Goal: Transaction & Acquisition: Purchase product/service

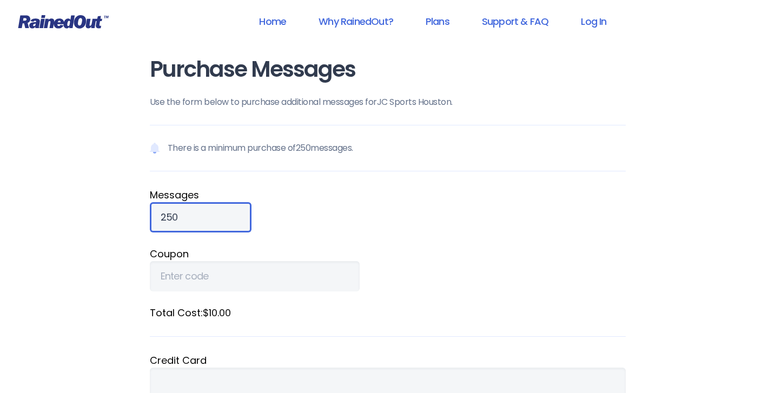
click at [209, 214] on input "250" at bounding box center [201, 217] width 102 height 30
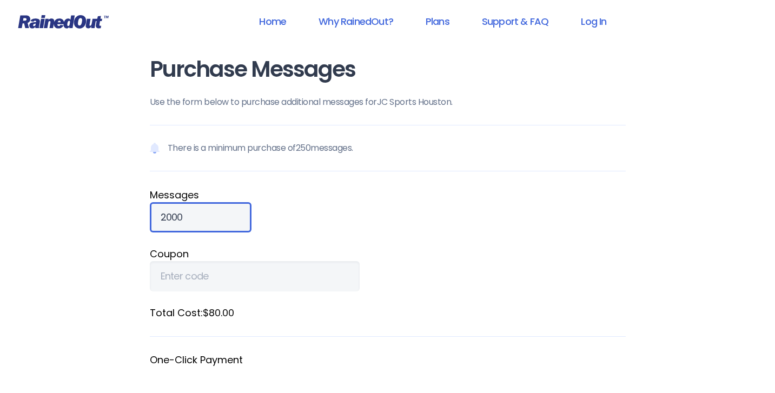
scroll to position [154, 0]
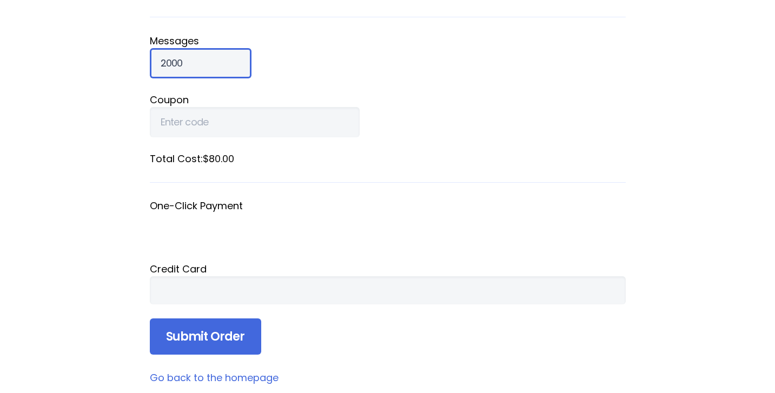
type input "2000"
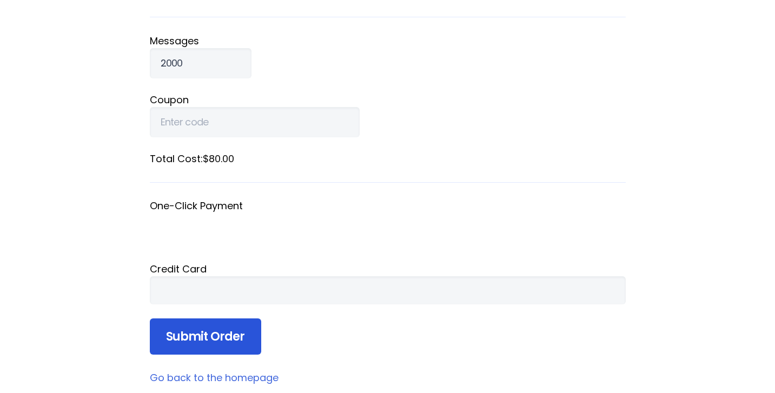
click at [194, 333] on input "Submit Order" at bounding box center [205, 336] width 111 height 37
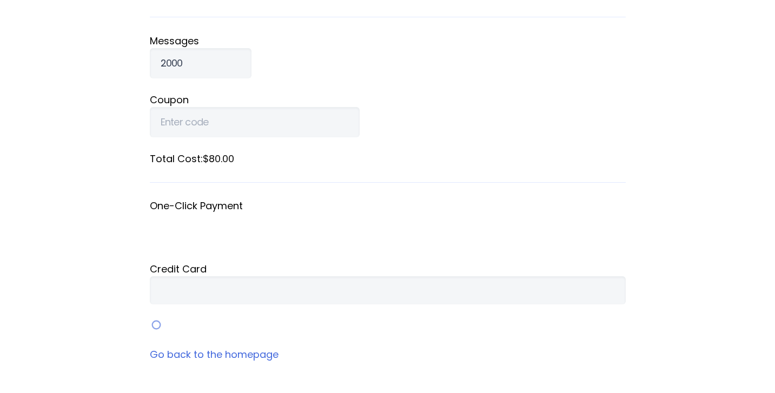
scroll to position [146, 0]
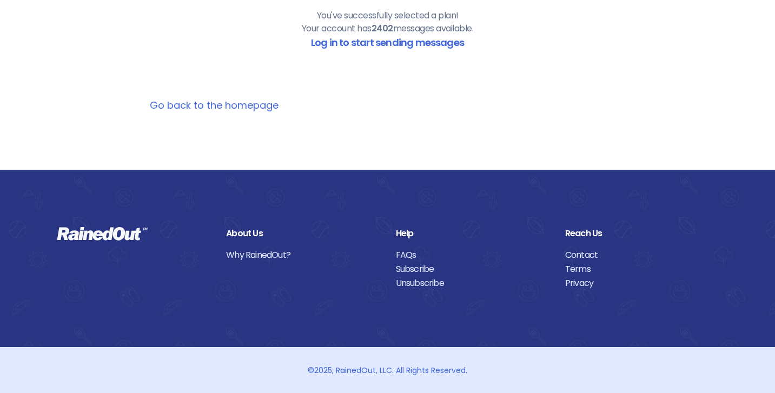
click at [223, 101] on link "Go back to the homepage" at bounding box center [214, 105] width 129 height 14
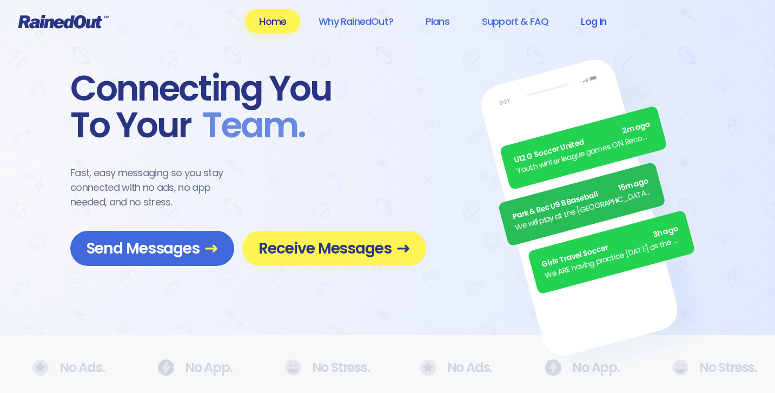
click at [591, 22] on link "Log In" at bounding box center [593, 21] width 54 height 24
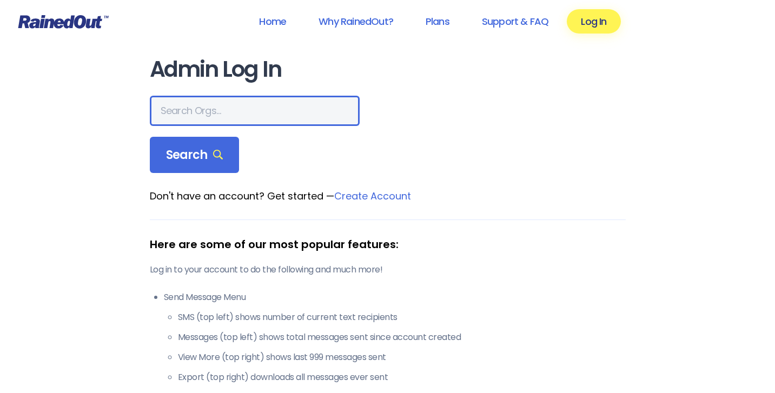
click at [213, 110] on input "text" at bounding box center [255, 111] width 210 height 30
type input "jc sports"
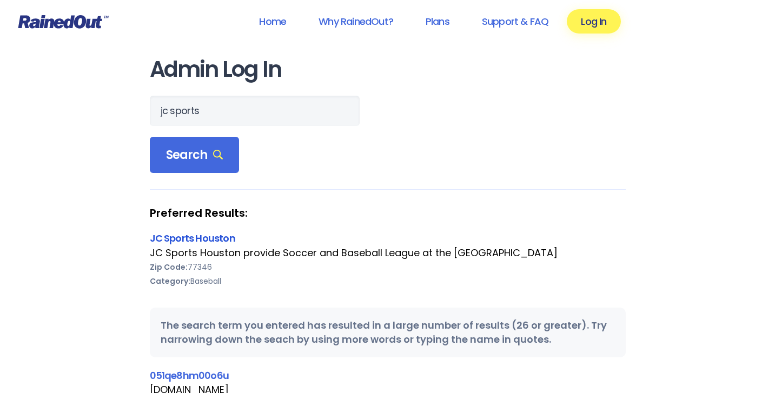
click at [197, 242] on link "JC Sports Houston" at bounding box center [192, 238] width 85 height 14
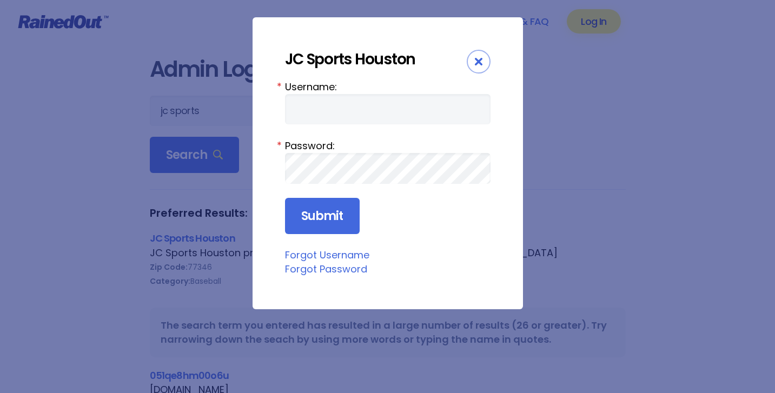
click at [323, 110] on input "Username:" at bounding box center [387, 109] width 205 height 30
type input "cac305"
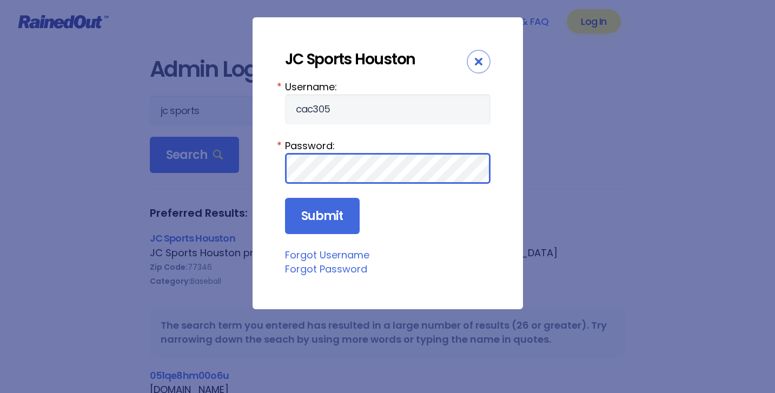
click at [321, 216] on input "Submit" at bounding box center [322, 216] width 75 height 37
